Goal: Task Accomplishment & Management: Use online tool/utility

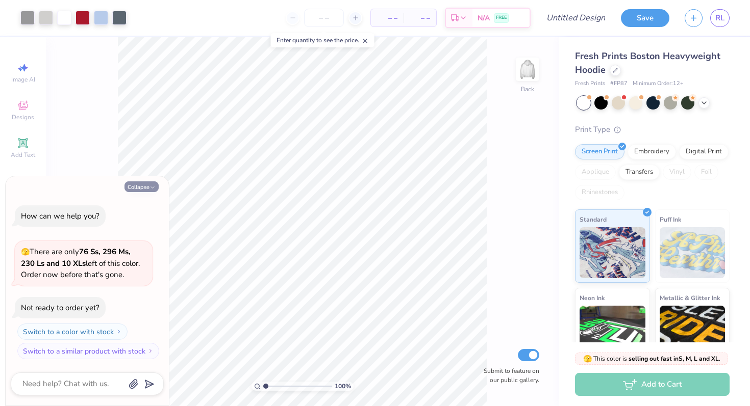
click at [154, 187] on icon "button" at bounding box center [152, 188] width 6 height 6
type textarea "x"
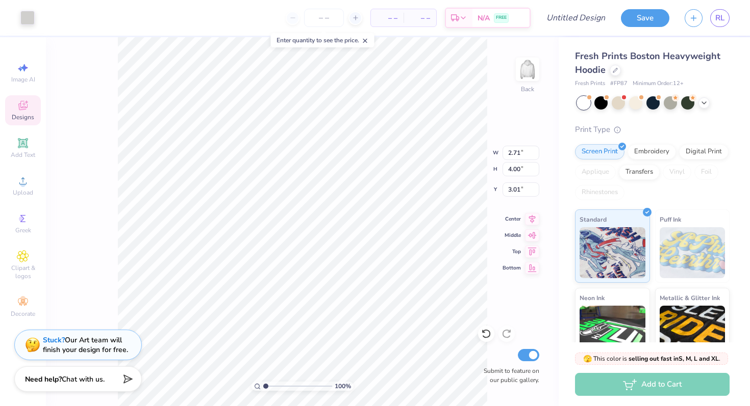
type input "2.71"
type input "4.00"
type input "3.01"
click at [27, 21] on div at bounding box center [27, 17] width 14 height 14
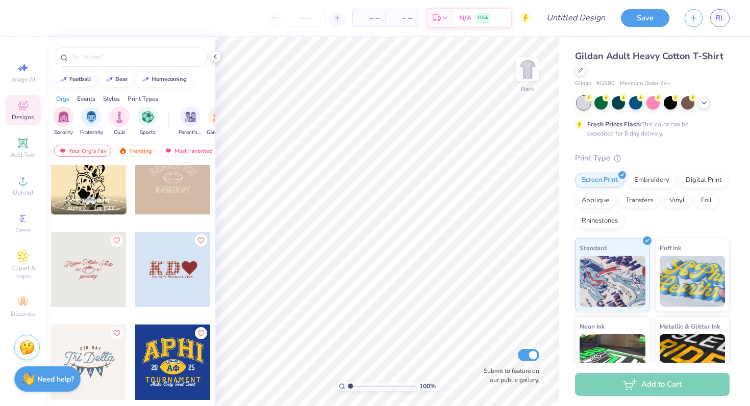
scroll to position [2069, 0]
click at [176, 268] on div at bounding box center [172, 269] width 75 height 75
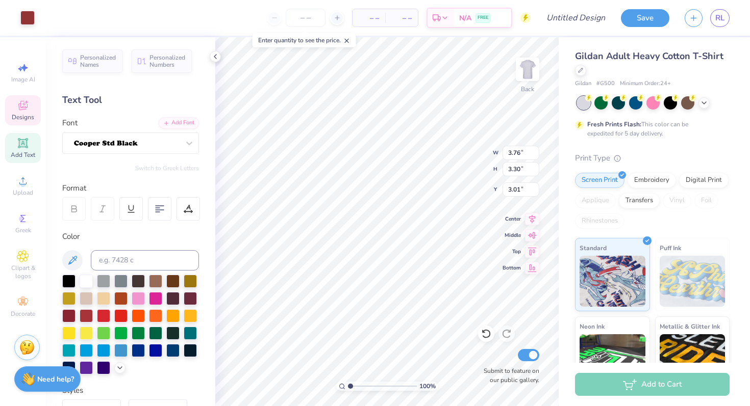
type input "3.00"
click at [170, 146] on div at bounding box center [126, 143] width 107 height 16
click at [170, 146] on div at bounding box center [126, 143] width 105 height 12
click at [193, 145] on icon at bounding box center [189, 143] width 10 height 10
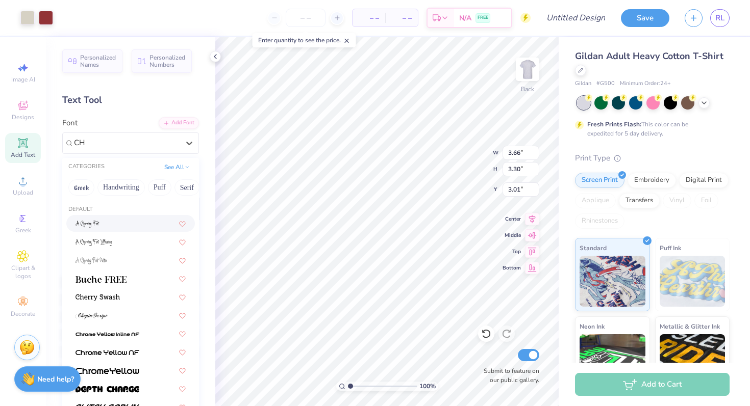
type input "C"
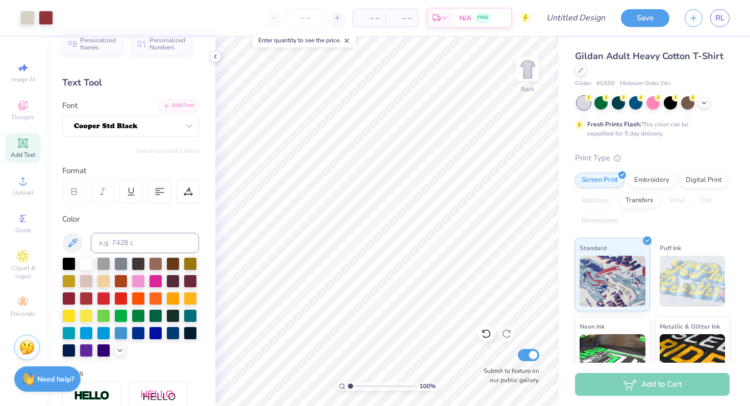
scroll to position [0, 0]
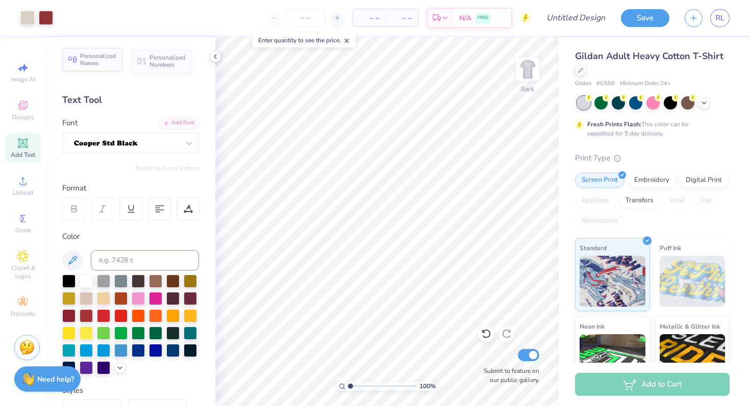
click at [83, 62] on span "Personalized Names" at bounding box center [98, 60] width 36 height 14
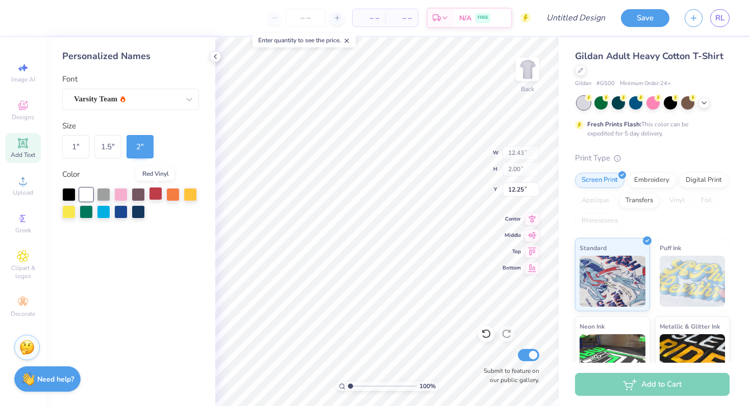
click at [154, 194] on div at bounding box center [155, 193] width 13 height 13
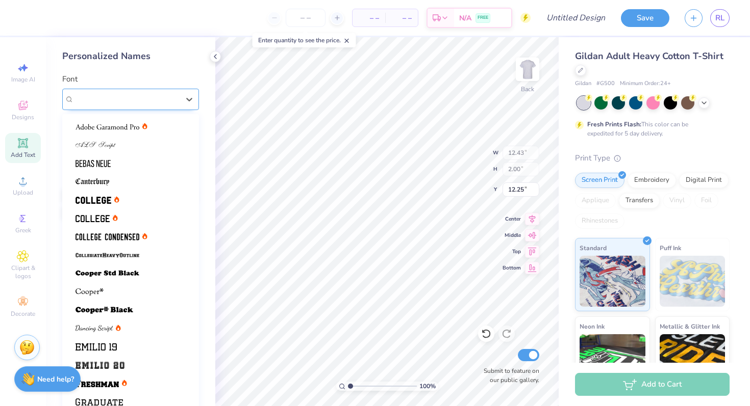
click at [122, 96] on div "Varsity Team" at bounding box center [126, 99] width 107 height 16
click at [117, 98] on span "Varsity Team" at bounding box center [95, 99] width 43 height 12
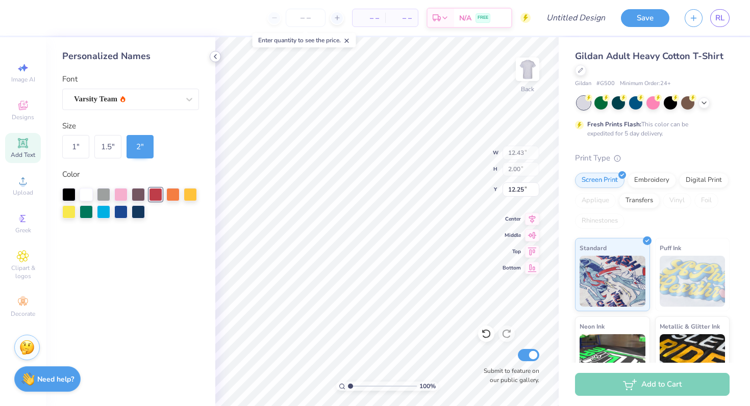
click at [217, 57] on icon at bounding box center [215, 57] width 8 height 8
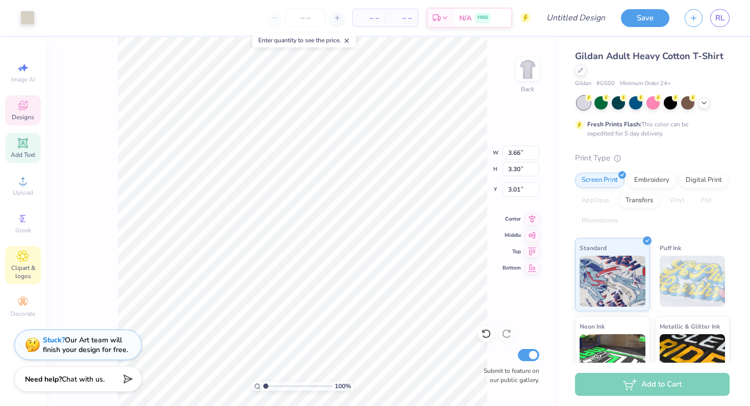
click at [21, 259] on icon at bounding box center [22, 256] width 5 height 5
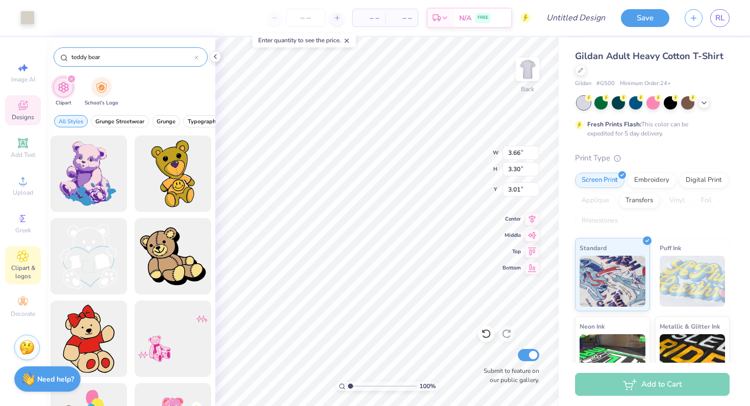
click at [160, 60] on input "teddy bear" at bounding box center [132, 57] width 124 height 10
type input "t"
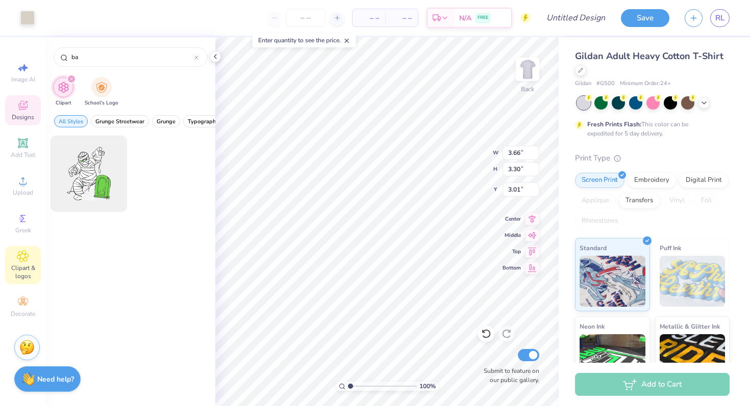
type input "b"
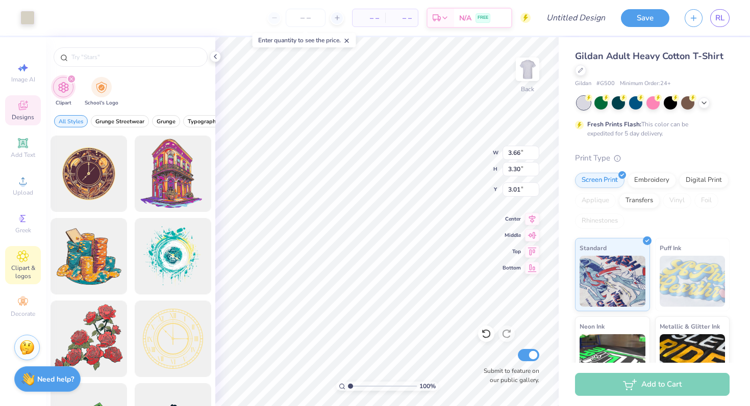
type input "3.65"
type input "3.00"
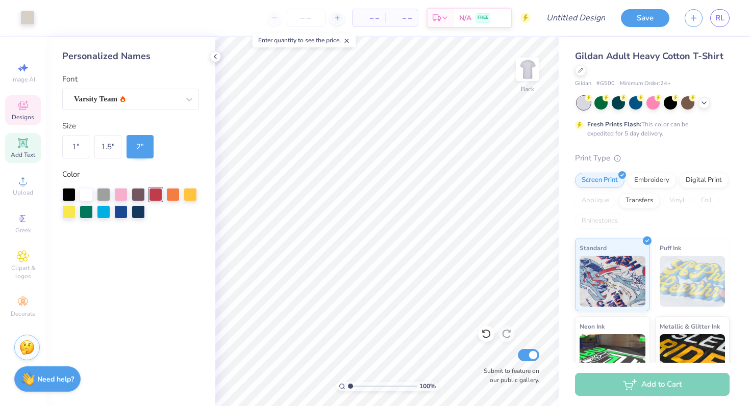
click at [25, 111] on icon at bounding box center [23, 105] width 12 height 12
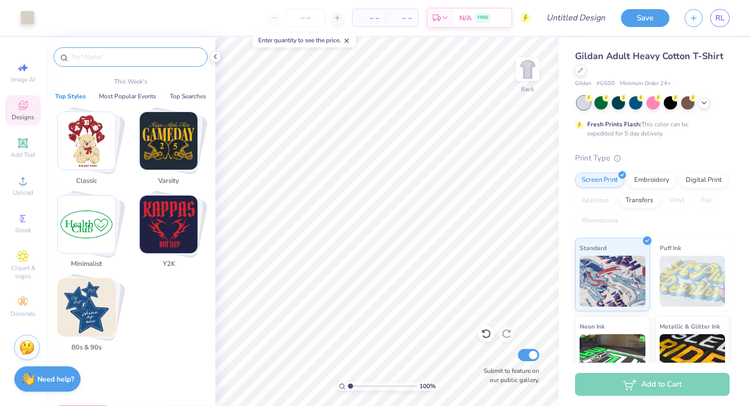
click at [125, 58] on input "text" at bounding box center [135, 57] width 131 height 10
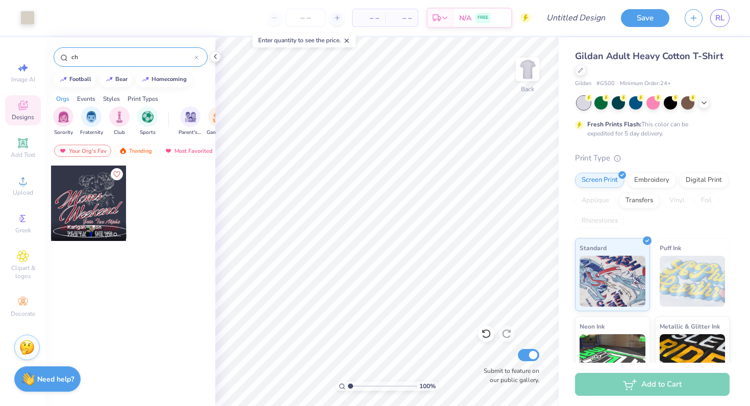
type input "c"
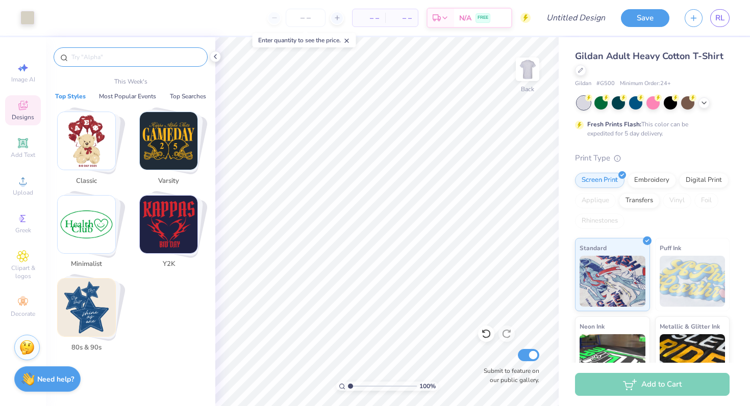
click at [90, 154] on img "Stack Card Button Classic" at bounding box center [87, 141] width 58 height 58
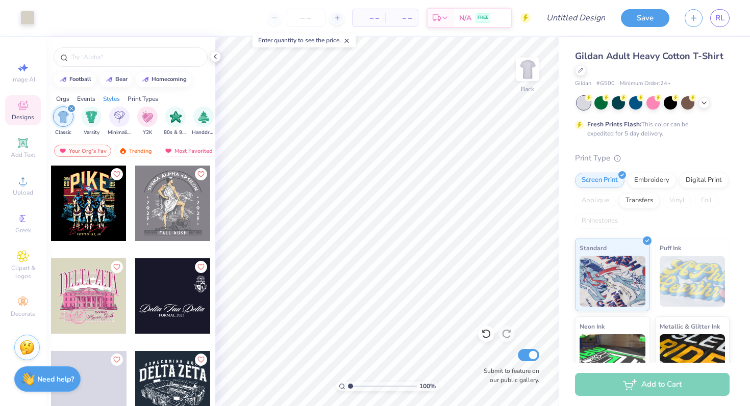
scroll to position [2451, 0]
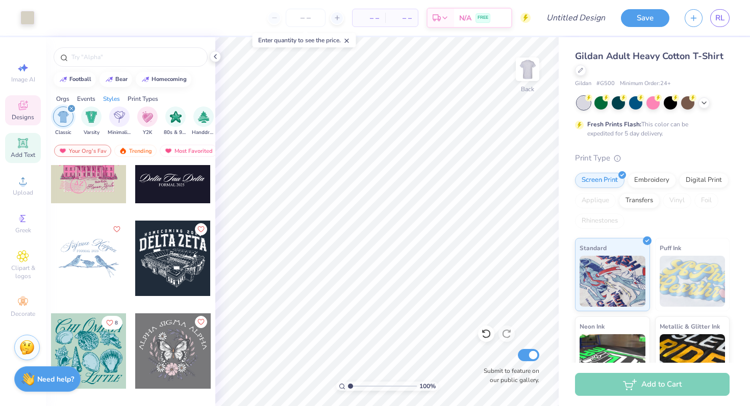
click at [27, 148] on icon at bounding box center [23, 143] width 10 height 10
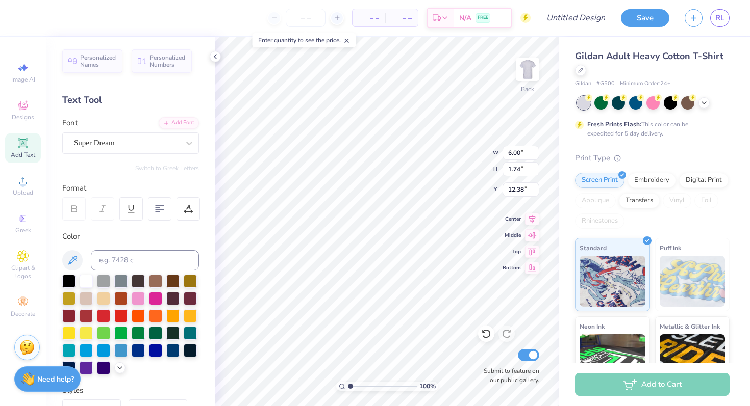
scroll to position [0, 0]
type textarea "T"
type textarea "Child Life"
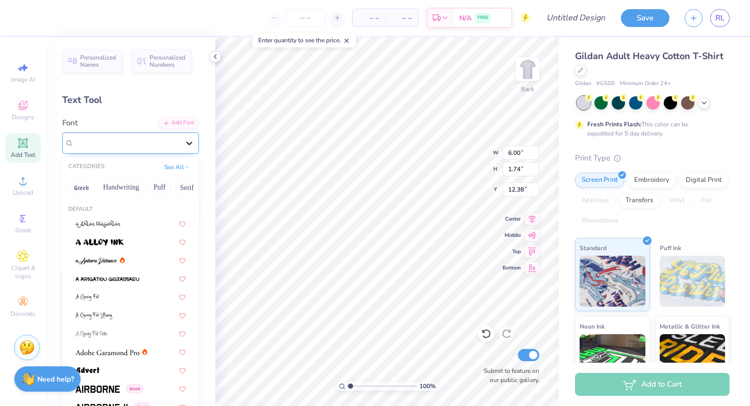
click at [189, 144] on icon at bounding box center [189, 144] width 6 height 4
click at [84, 187] on button "Greek" at bounding box center [81, 188] width 26 height 16
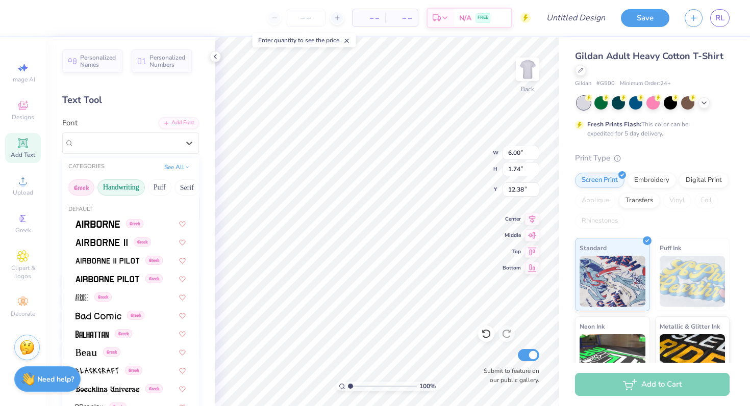
click at [113, 186] on button "Handwriting" at bounding box center [120, 188] width 47 height 16
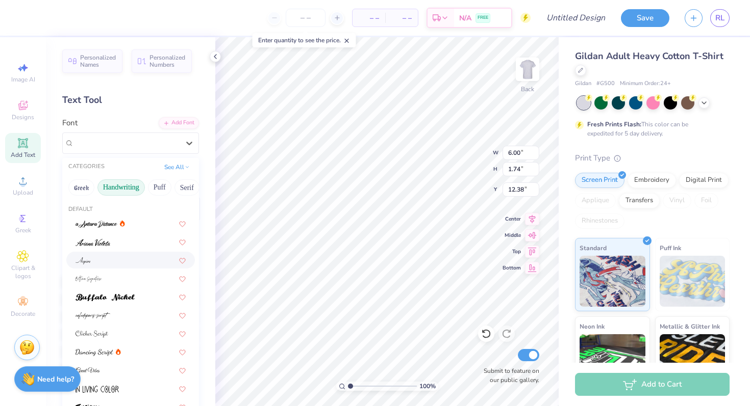
click at [107, 259] on div at bounding box center [130, 260] width 110 height 11
click at [157, 146] on div "Aspire" at bounding box center [126, 143] width 107 height 16
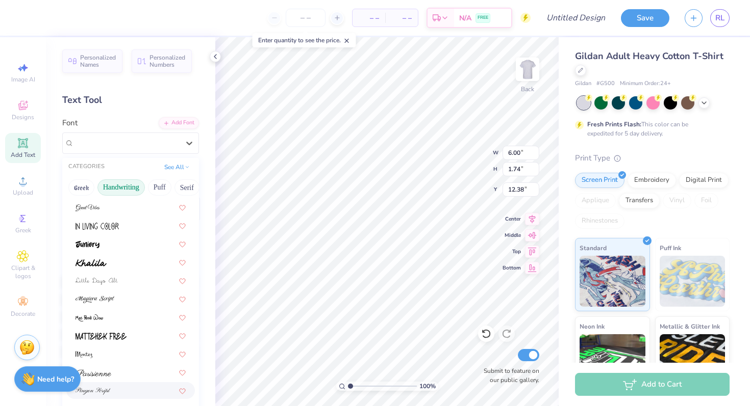
scroll to position [119, 0]
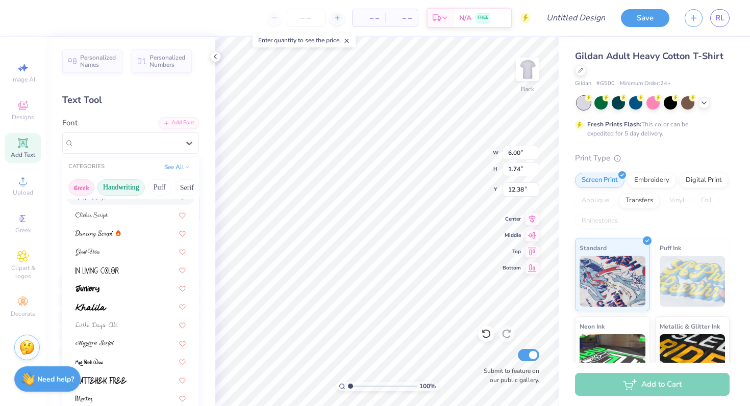
click at [80, 188] on button "Greek" at bounding box center [81, 188] width 26 height 16
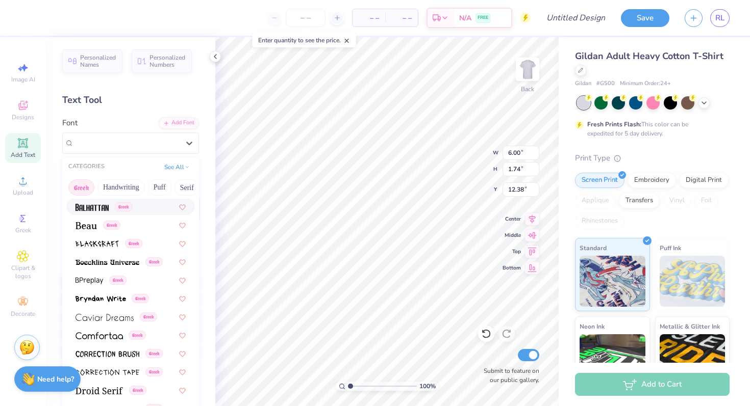
scroll to position [137, 0]
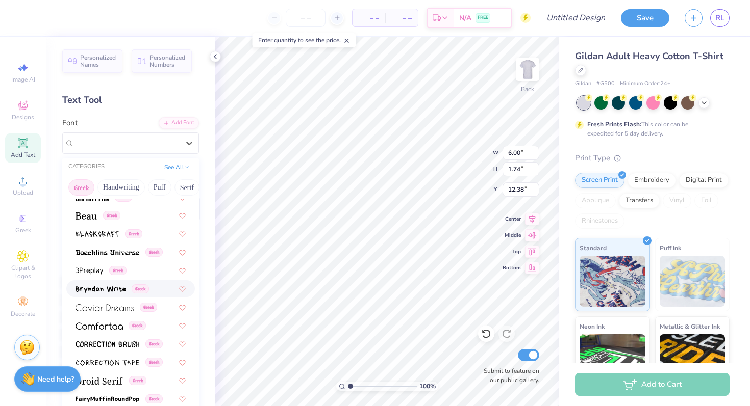
click at [128, 293] on div "Greek" at bounding box center [111, 289] width 73 height 11
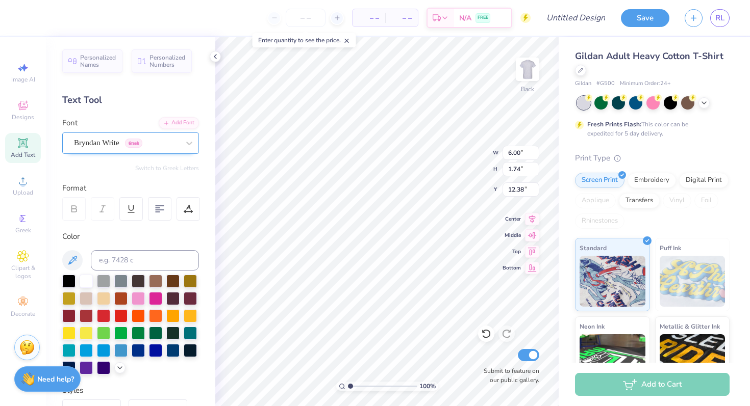
click at [180, 143] on div "Bryndan Write Greek" at bounding box center [126, 143] width 107 height 16
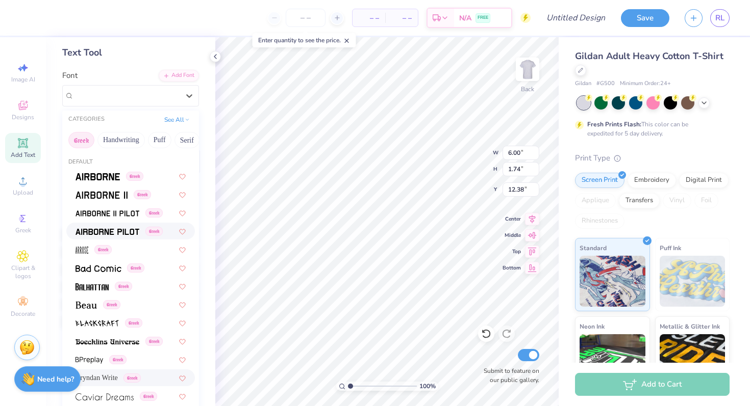
scroll to position [0, 0]
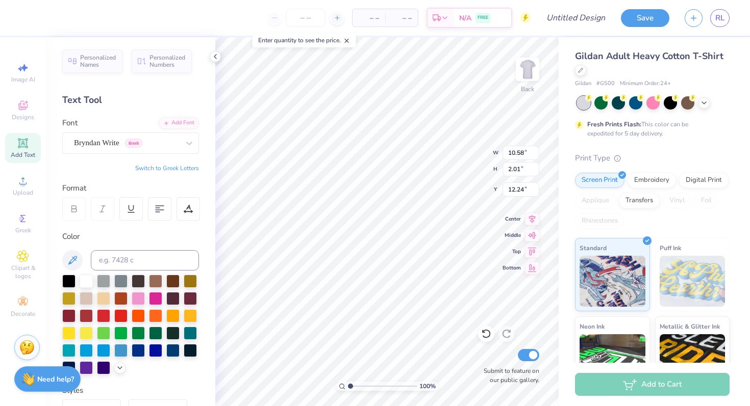
type input "3.00"
click at [23, 185] on circle at bounding box center [23, 185] width 6 height 6
click at [33, 259] on div "Clipart & logos" at bounding box center [23, 265] width 36 height 38
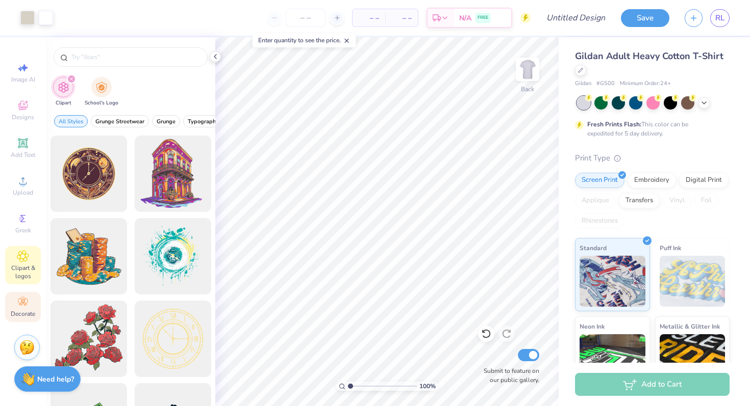
click at [21, 315] on span "Decorate" at bounding box center [23, 314] width 24 height 8
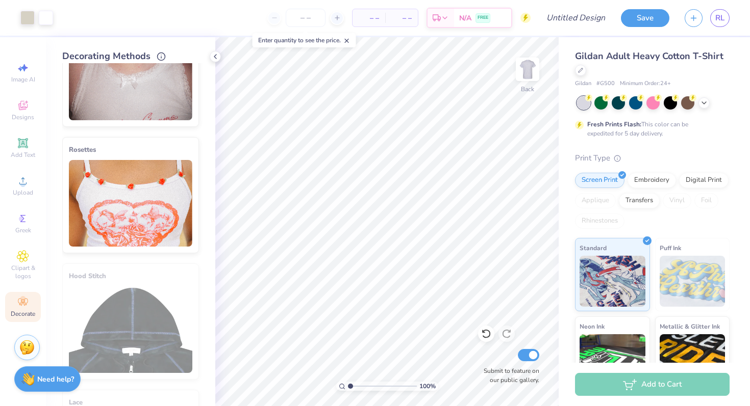
scroll to position [315, 0]
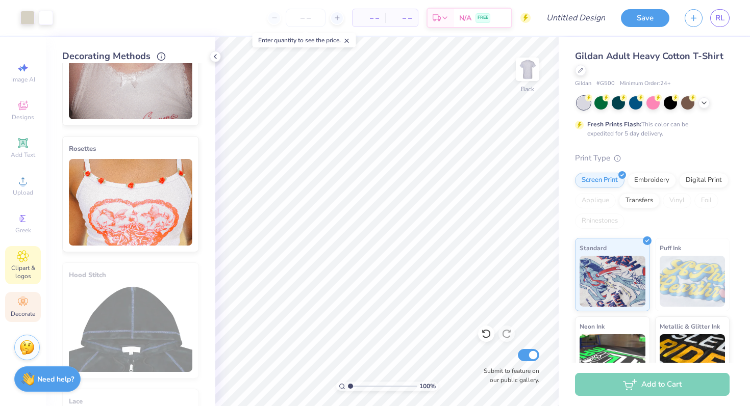
click at [11, 264] on span "Clipart & logos" at bounding box center [23, 272] width 36 height 16
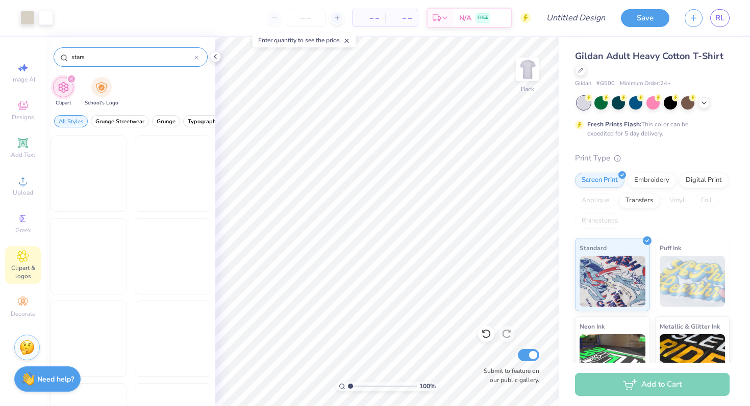
type input "stars"
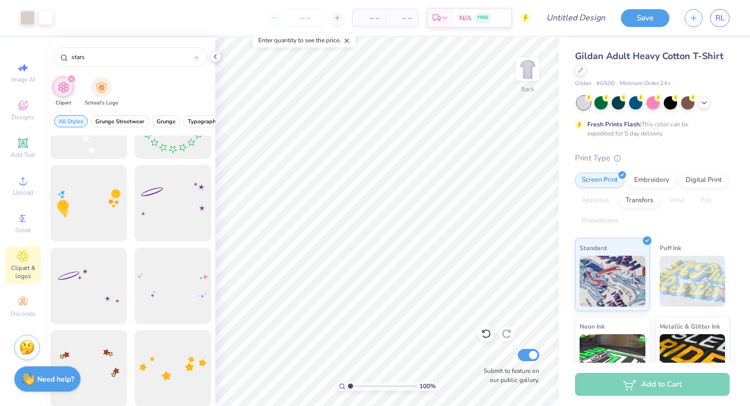
scroll to position [0, 0]
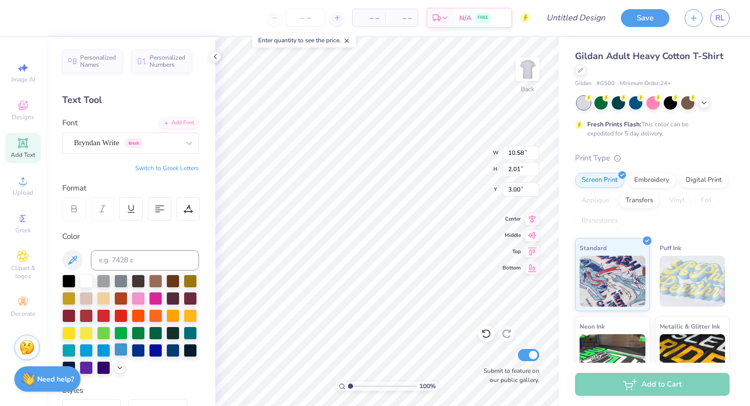
click at [119, 352] on div at bounding box center [120, 349] width 13 height 13
click at [118, 366] on polyline at bounding box center [120, 367] width 4 height 2
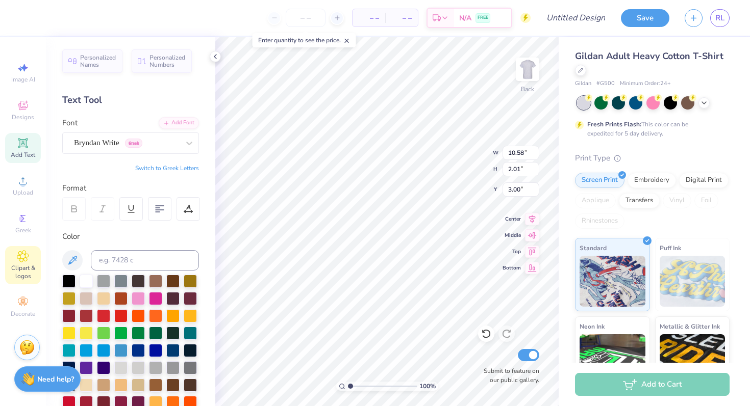
click at [26, 266] on span "Clipart & logos" at bounding box center [23, 272] width 36 height 16
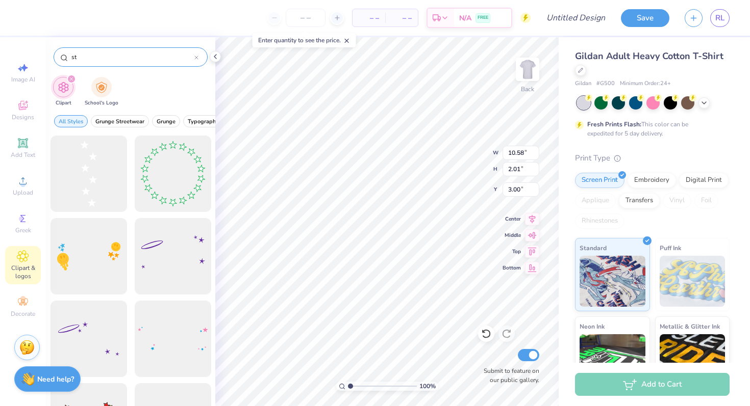
type input "s"
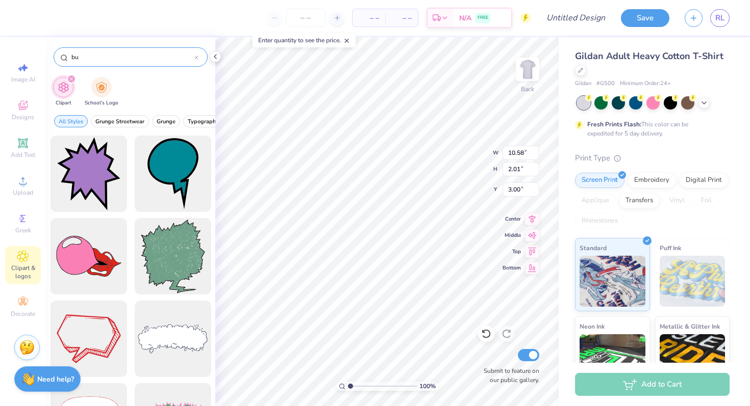
type input "b"
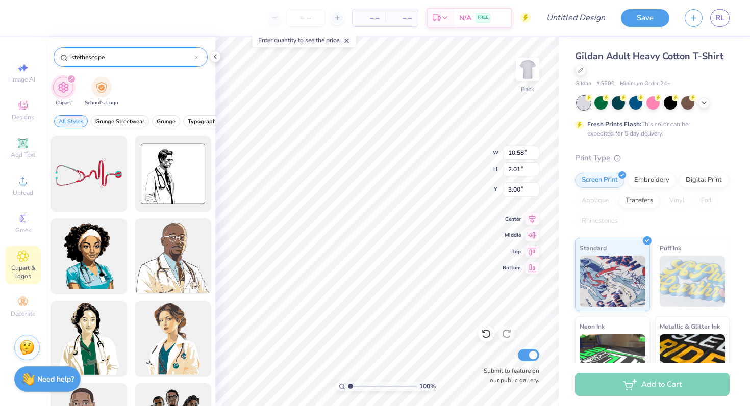
click at [189, 58] on input "stethescope" at bounding box center [132, 57] width 124 height 10
type input "s"
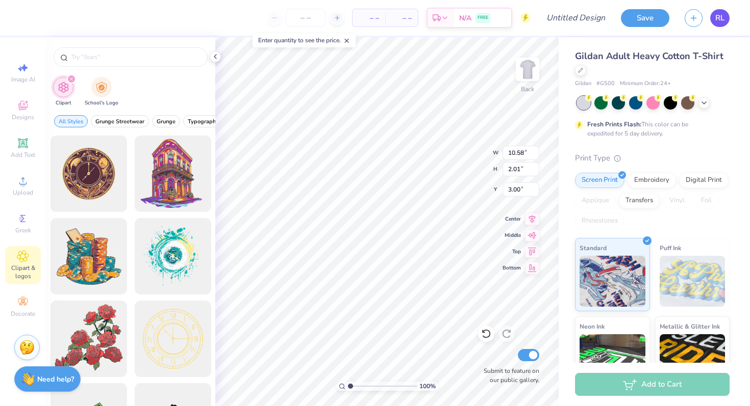
click at [721, 21] on span "RL" at bounding box center [719, 18] width 9 height 12
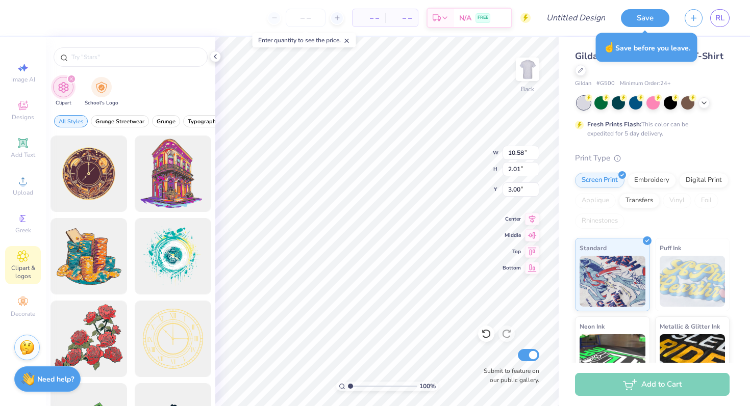
click at [733, 27] on div "Save RL" at bounding box center [685, 18] width 129 height 36
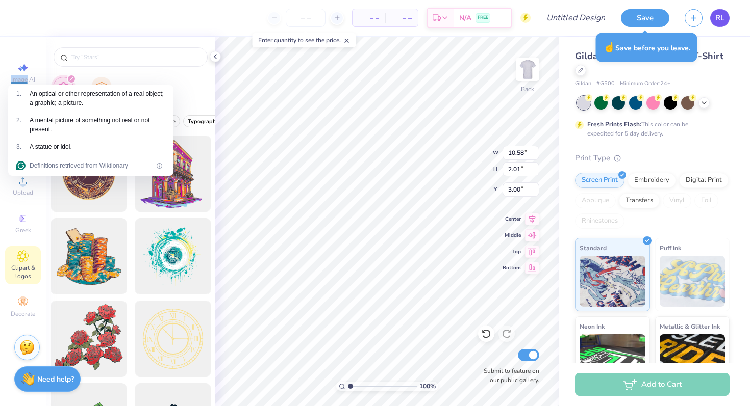
click at [720, 19] on span "RL" at bounding box center [719, 18] width 9 height 12
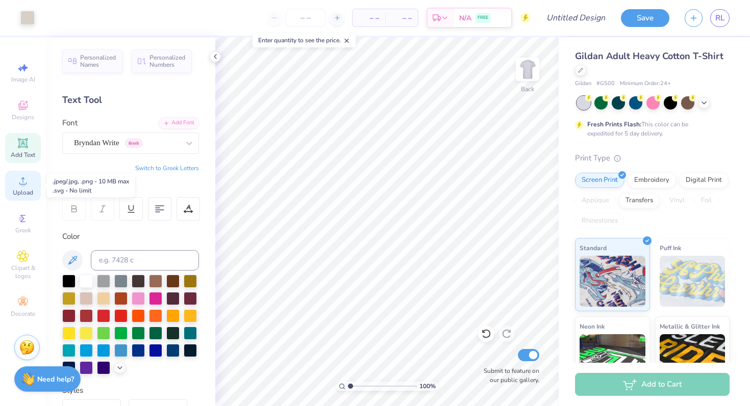
click at [18, 176] on icon at bounding box center [23, 181] width 12 height 12
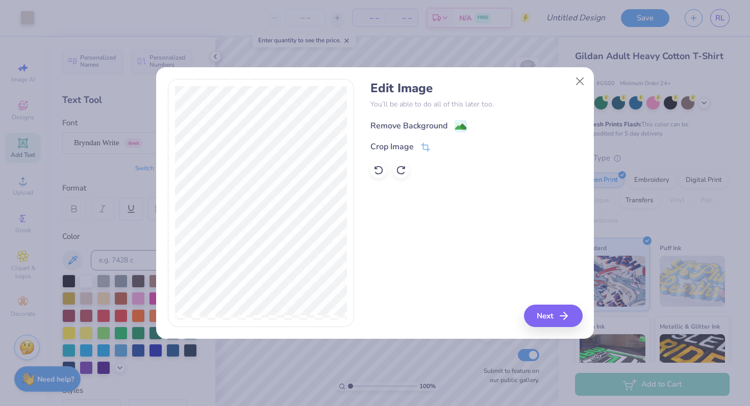
click at [437, 123] on div "Remove Background" at bounding box center [408, 126] width 77 height 12
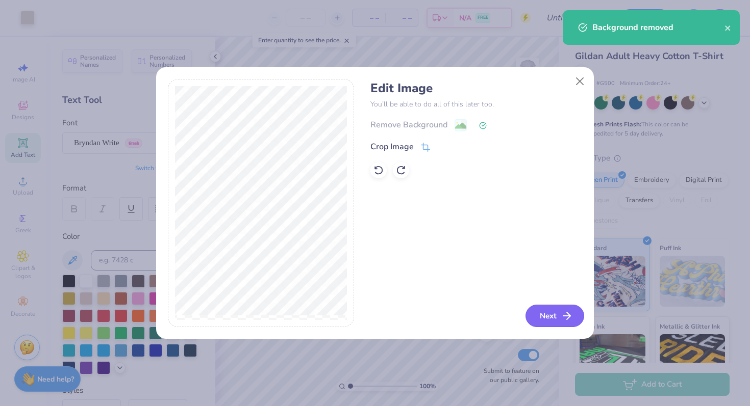
click at [561, 317] on icon "button" at bounding box center [567, 316] width 12 height 12
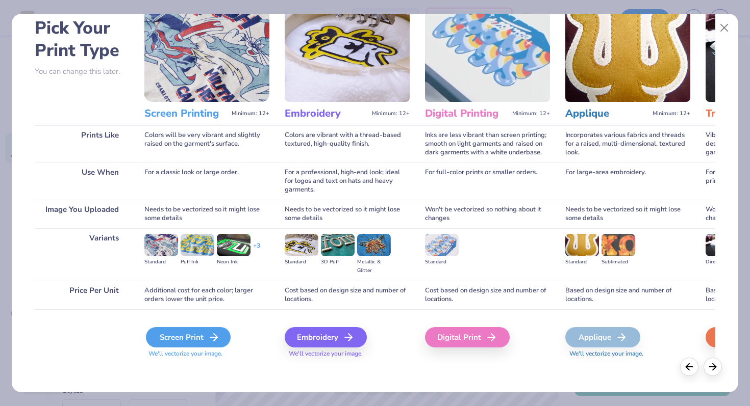
click at [212, 332] on icon at bounding box center [214, 338] width 12 height 12
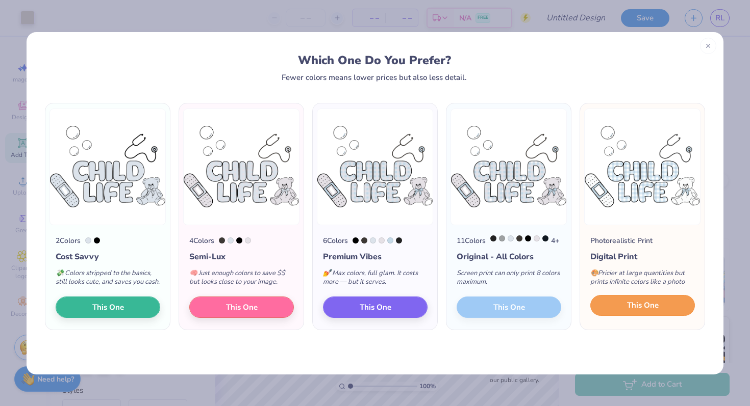
click at [661, 316] on button "This One" at bounding box center [642, 305] width 105 height 21
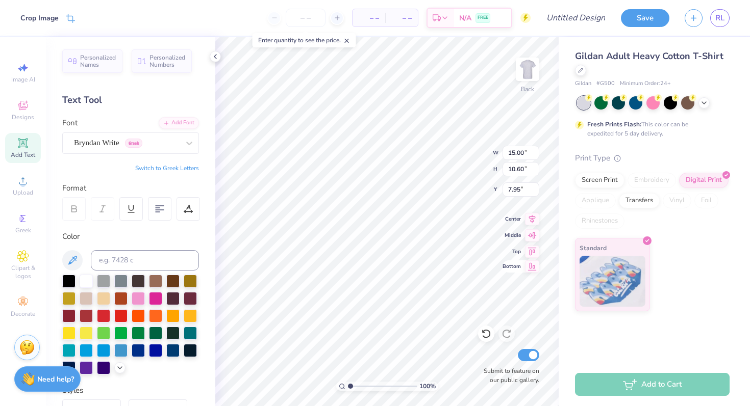
type input "3.00"
type input "11.91"
type input "8.42"
type input "1.94"
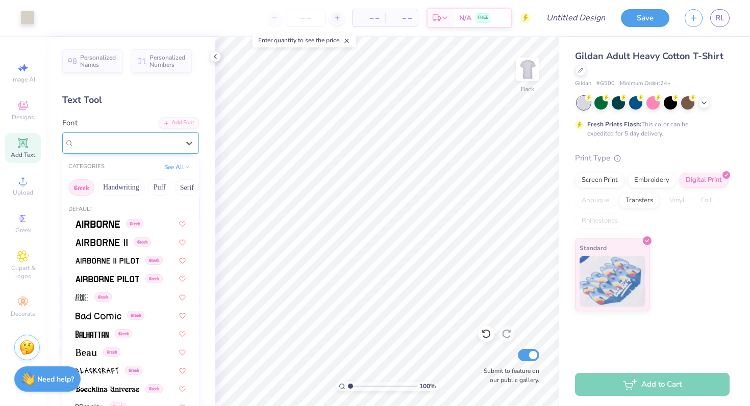
click at [118, 144] on div "Bryndan Write Greek" at bounding box center [126, 143] width 107 height 16
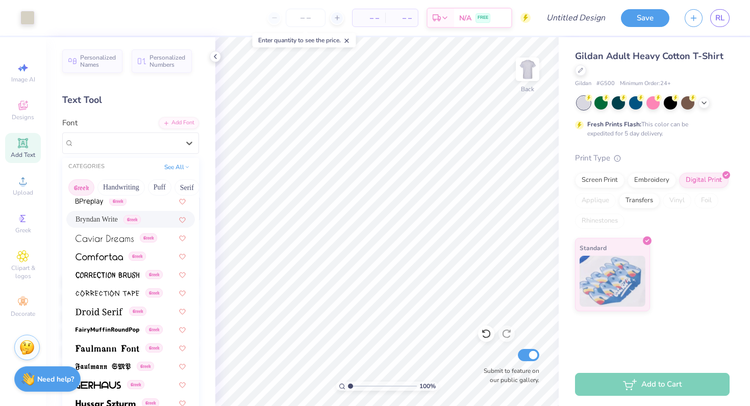
scroll to position [211, 0]
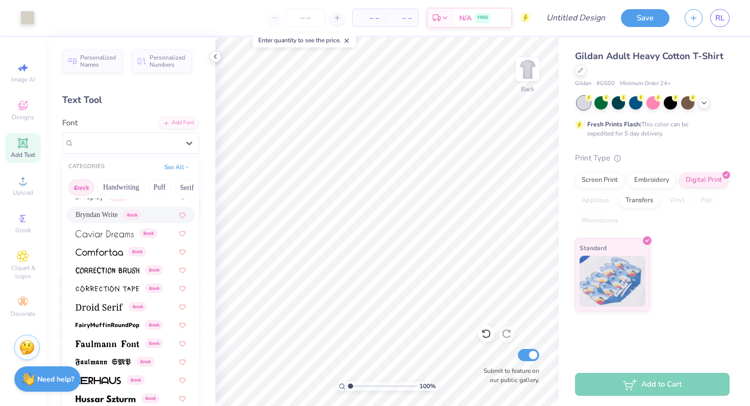
click at [155, 212] on div "Bryndan Write Greek" at bounding box center [130, 215] width 110 height 11
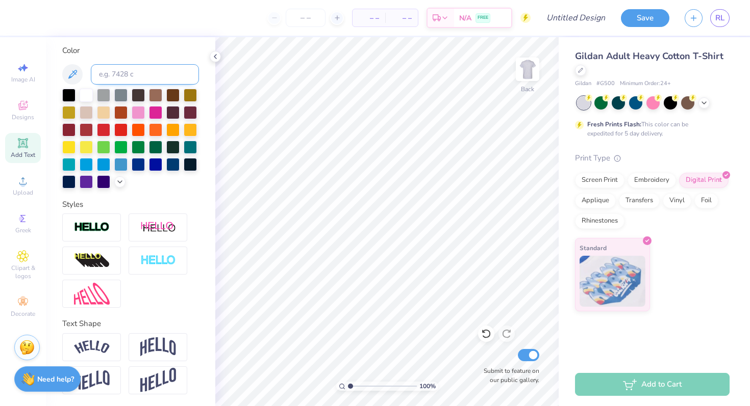
scroll to position [0, 0]
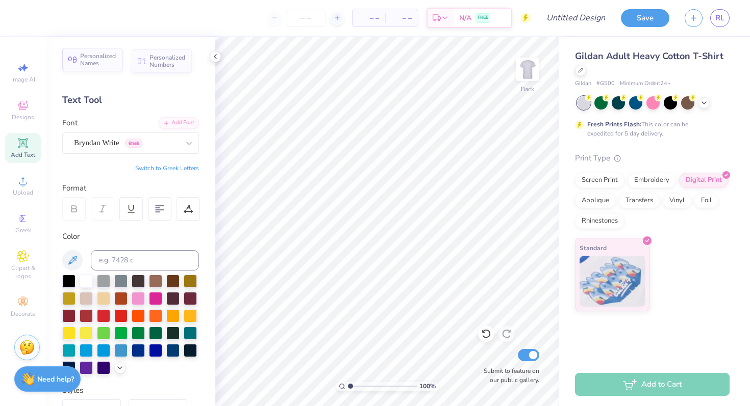
click at [94, 57] on span "Personalized Names" at bounding box center [98, 60] width 36 height 14
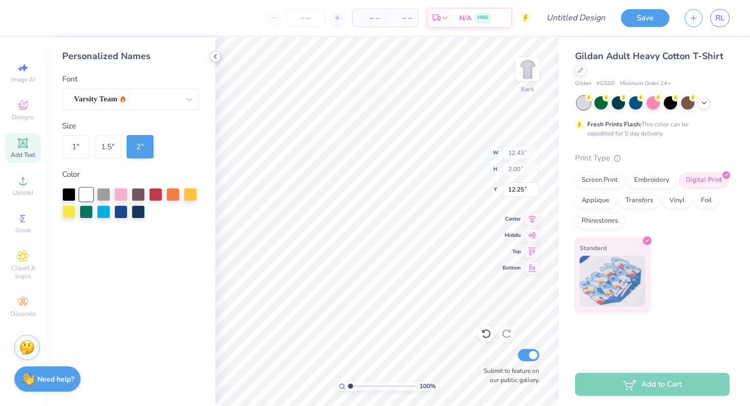
click at [217, 56] on icon at bounding box center [215, 57] width 8 height 8
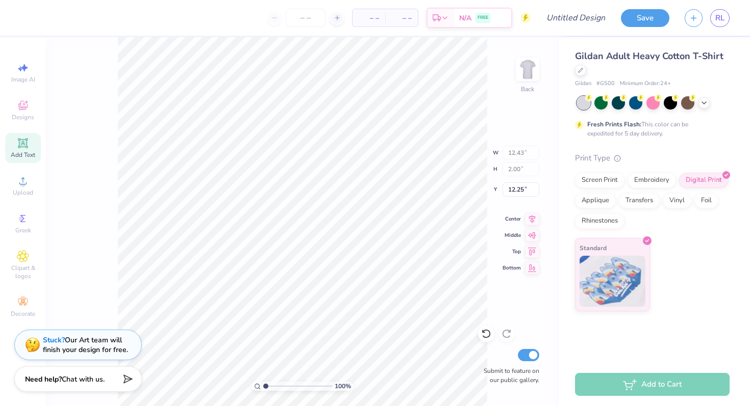
click at [27, 149] on div "Add Text" at bounding box center [23, 148] width 36 height 30
type input "6.00"
type input "1.74"
type input "12.38"
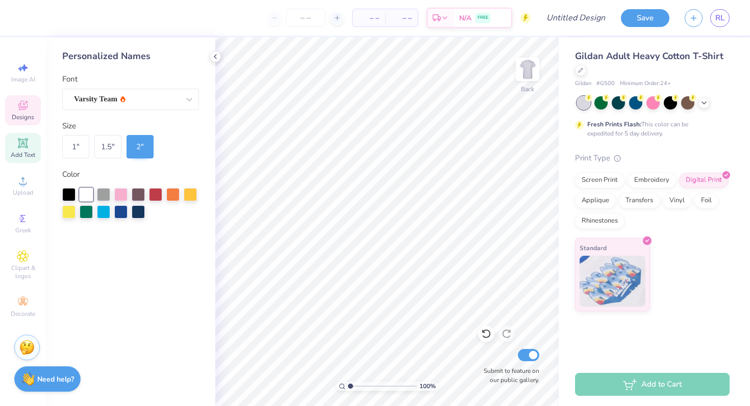
click at [18, 110] on icon at bounding box center [23, 105] width 12 height 12
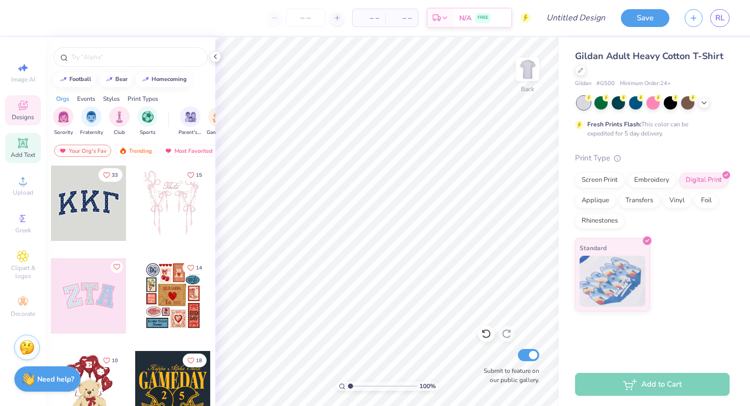
click at [21, 143] on icon at bounding box center [23, 143] width 8 height 8
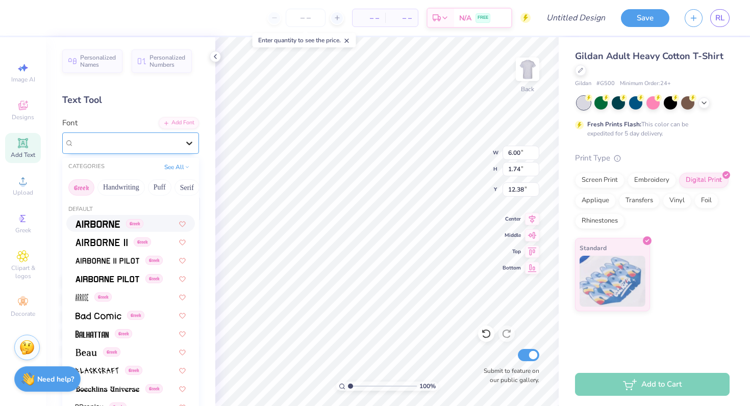
click at [189, 137] on div at bounding box center [189, 143] width 18 height 18
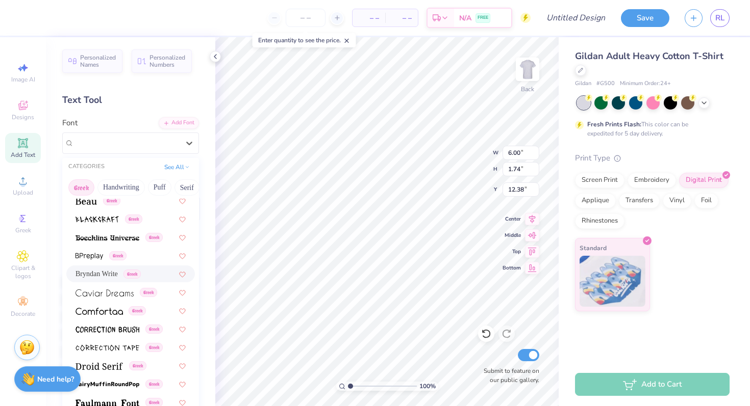
scroll to position [140, 0]
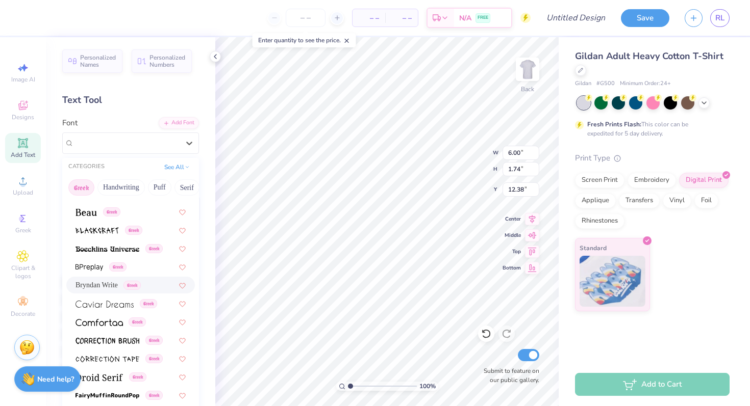
click at [141, 282] on span "Greek" at bounding box center [131, 285] width 17 height 9
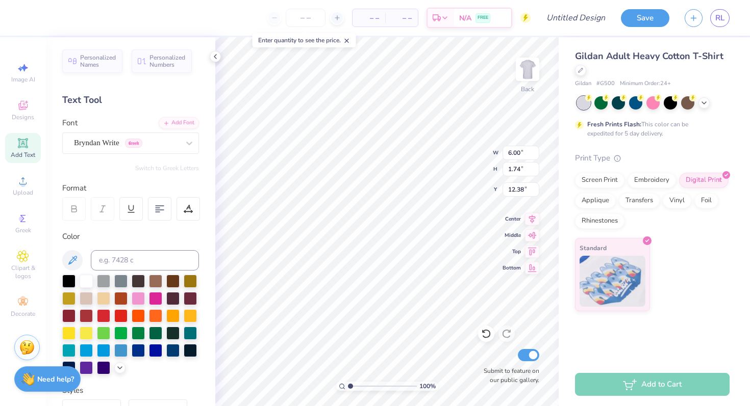
type input "5.21"
type input "1.90"
type input "12.30"
type textarea "Child Life"
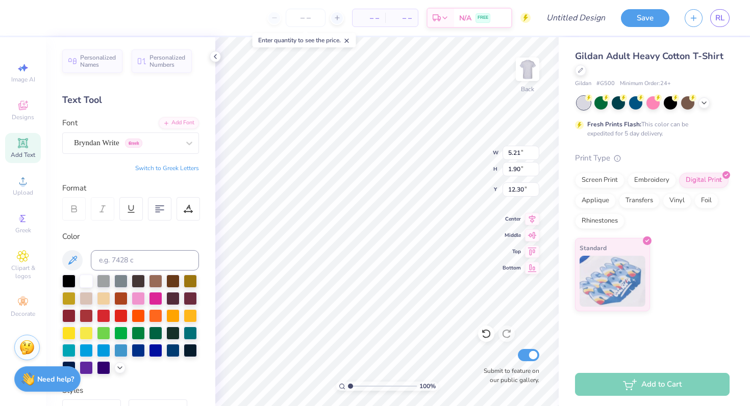
scroll to position [0, 1]
type input "4.99"
type input "3.93"
click at [18, 190] on span "Upload" at bounding box center [23, 193] width 20 height 8
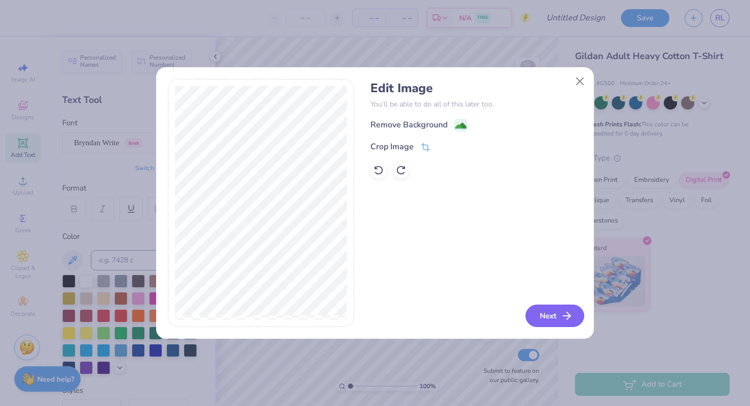
click at [540, 316] on button "Next" at bounding box center [554, 316] width 59 height 22
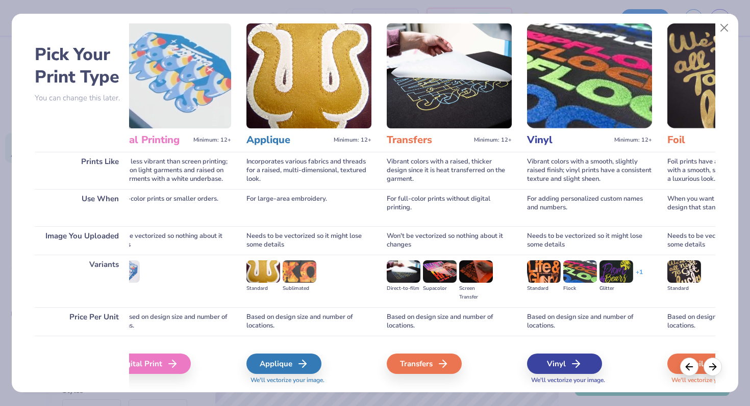
scroll to position [0, 0]
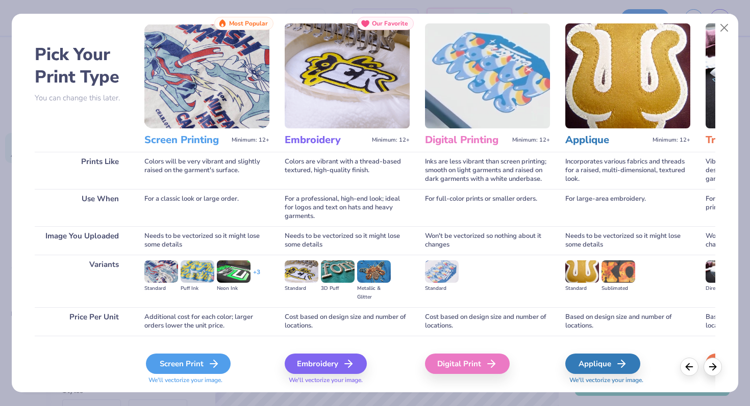
click at [214, 361] on polyline at bounding box center [216, 364] width 4 height 7
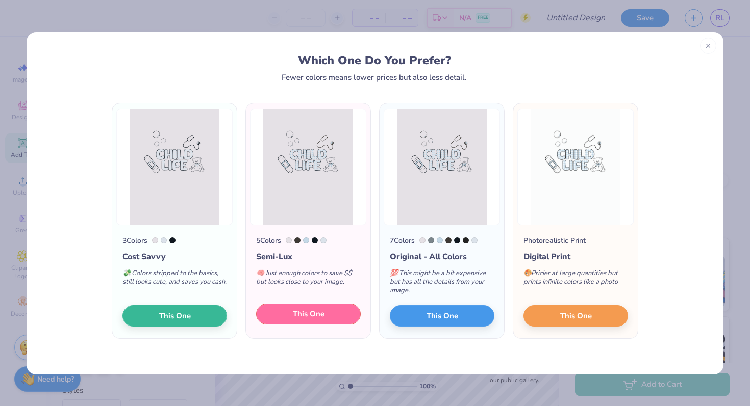
click at [308, 314] on span "This One" at bounding box center [309, 315] width 32 height 12
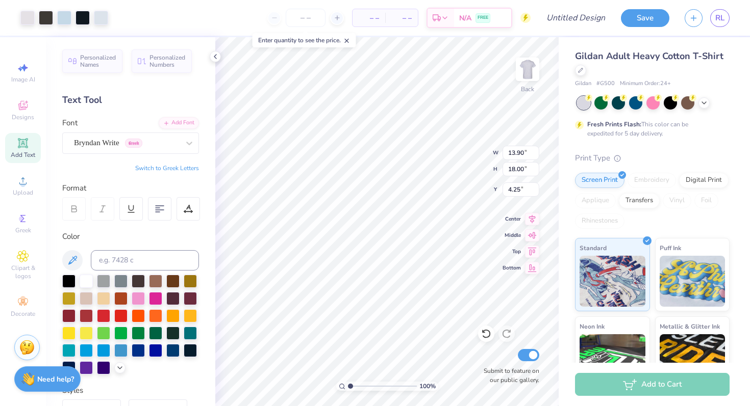
type input "2.31"
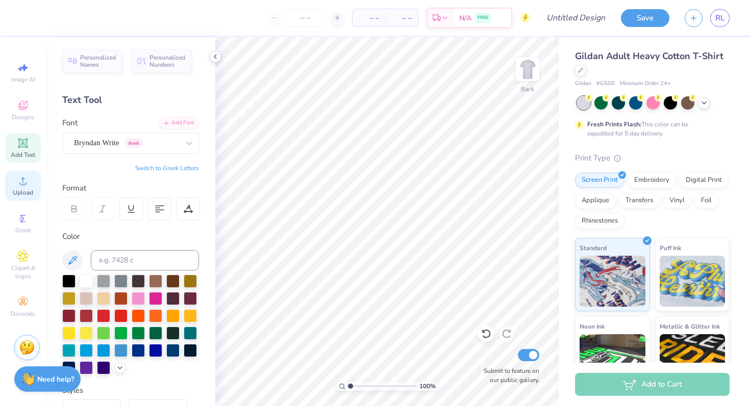
click at [21, 186] on icon at bounding box center [23, 181] width 12 height 12
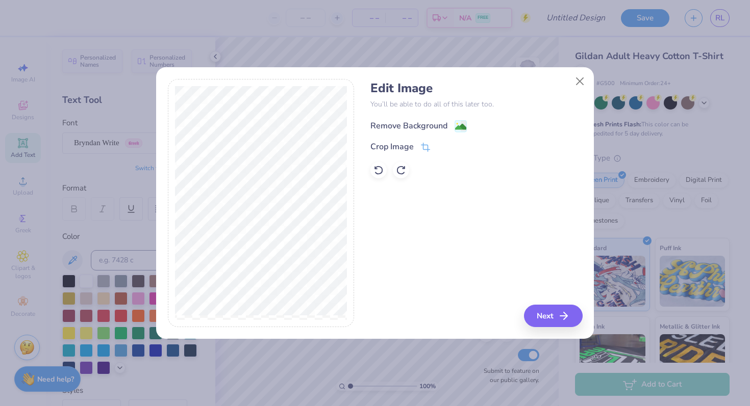
click at [444, 120] on div "Remove Background" at bounding box center [408, 126] width 77 height 12
click at [538, 311] on button "Next" at bounding box center [554, 316] width 59 height 22
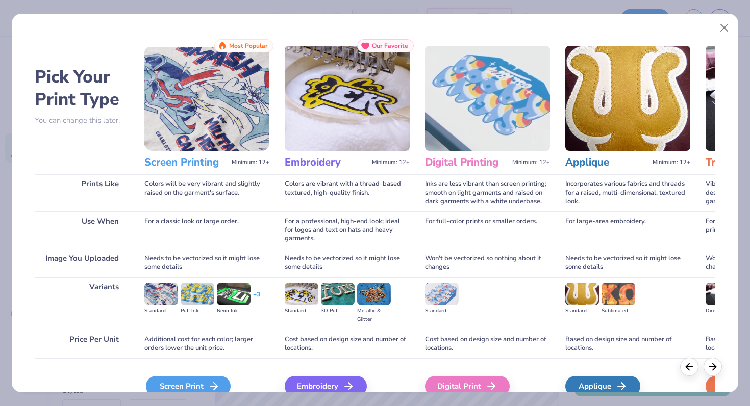
click at [198, 381] on div "Screen Print" at bounding box center [188, 386] width 85 height 20
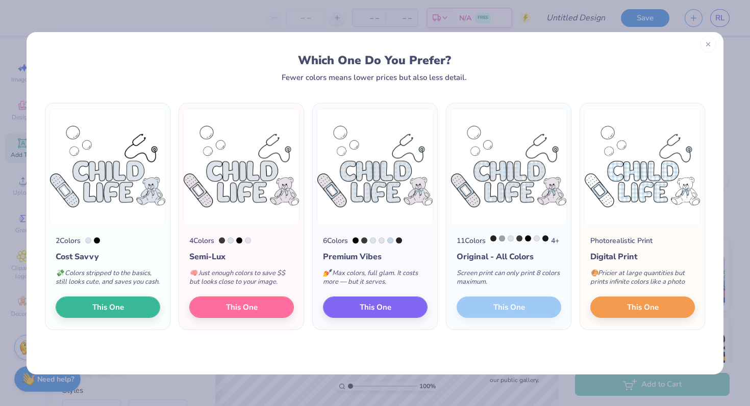
click at [707, 43] on line at bounding box center [708, 45] width 4 height 4
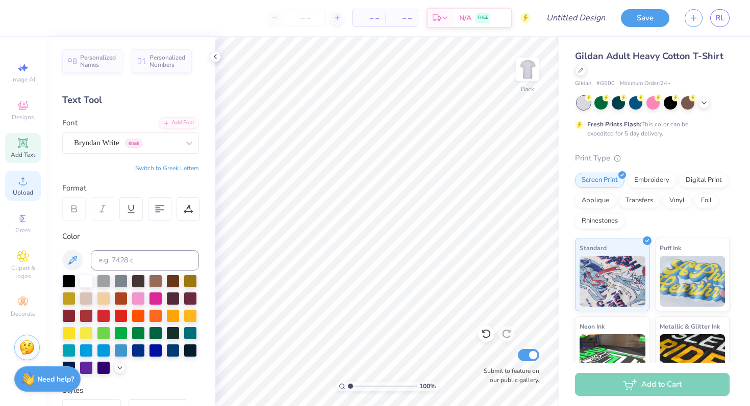
click at [27, 189] on span "Upload" at bounding box center [23, 193] width 20 height 8
click at [24, 186] on circle at bounding box center [23, 185] width 6 height 6
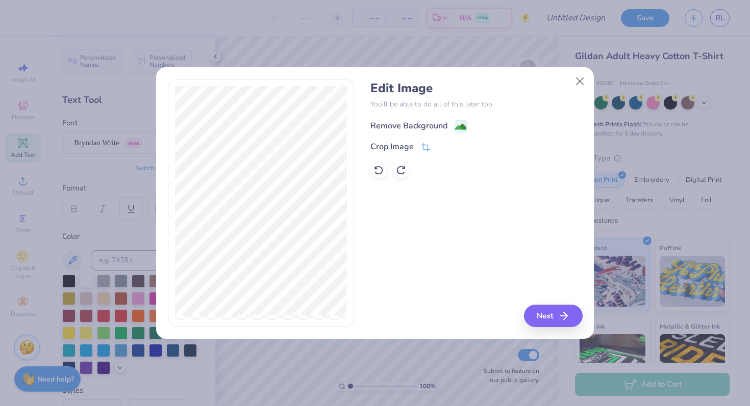
click at [433, 128] on div "Remove Background" at bounding box center [408, 126] width 77 height 12
click at [568, 317] on icon "button" at bounding box center [567, 316] width 12 height 12
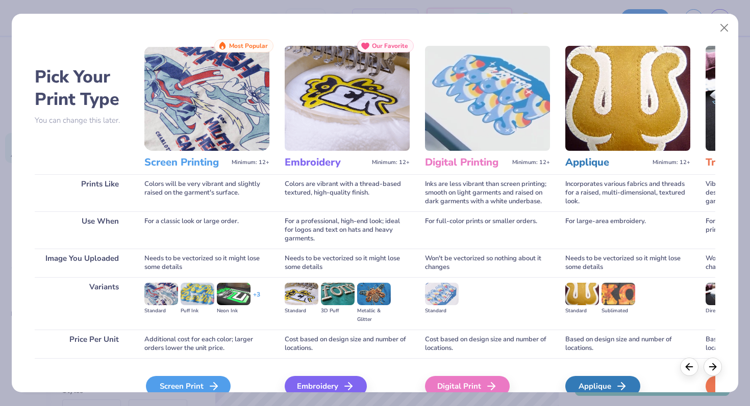
click at [196, 384] on div "Screen Print" at bounding box center [188, 386] width 85 height 20
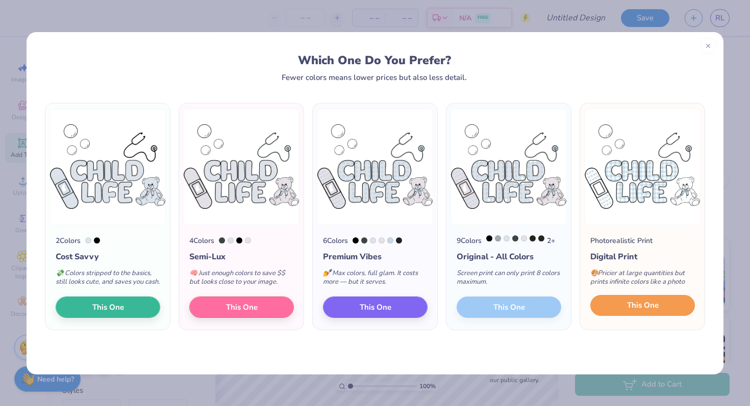
click at [626, 317] on button "This One" at bounding box center [642, 305] width 105 height 21
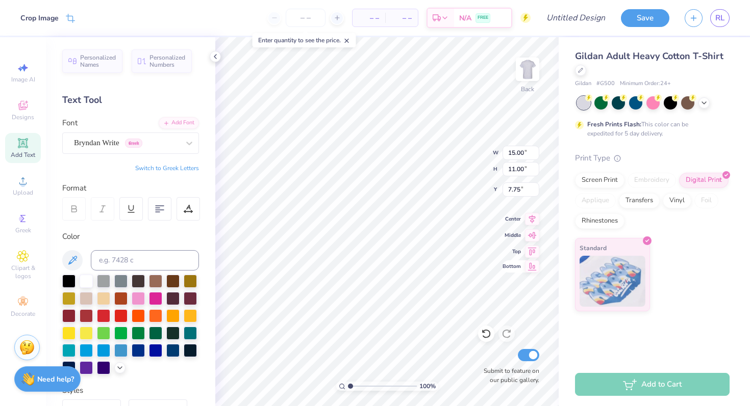
type input "10.68"
type input "7.83"
type input "3.00"
type input "1.27"
click at [607, 177] on div "Screen Print" at bounding box center [599, 178] width 49 height 15
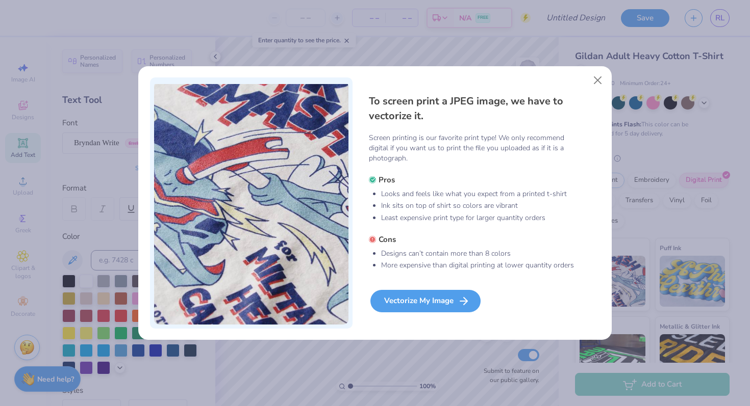
click at [426, 300] on div "Vectorize My Image" at bounding box center [425, 301] width 110 height 22
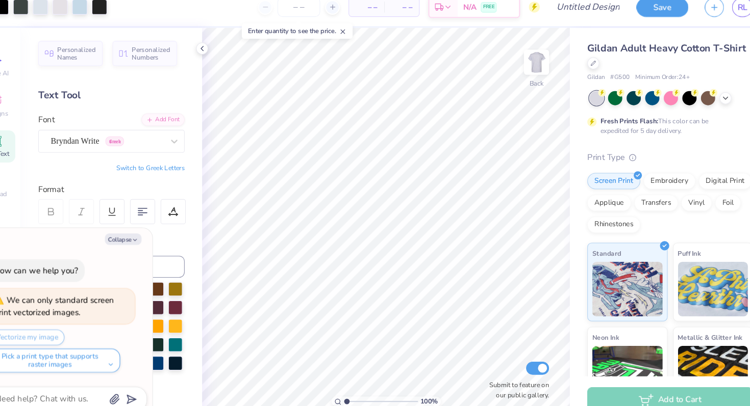
type textarea "x"
